Goal: Information Seeking & Learning: Learn about a topic

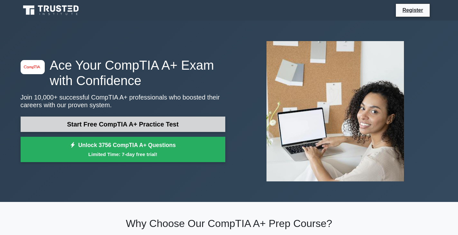
click at [131, 127] on link "Start Free CompTIA A+ Practice Test" at bounding box center [123, 124] width 205 height 15
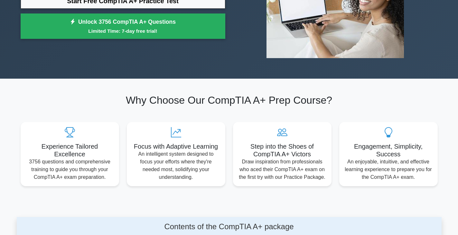
scroll to position [124, 0]
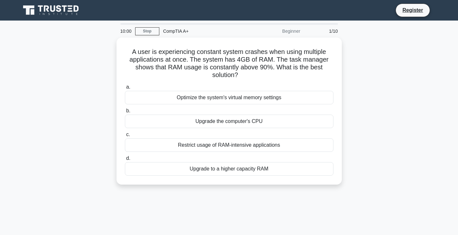
click at [131, 127] on div "10:00 Stop CompTIA A+ Beginner 1/10 A user is experiencing constant system cras…" at bounding box center [229, 184] width 425 height 322
